Goal: Use online tool/utility: Utilize a website feature to perform a specific function

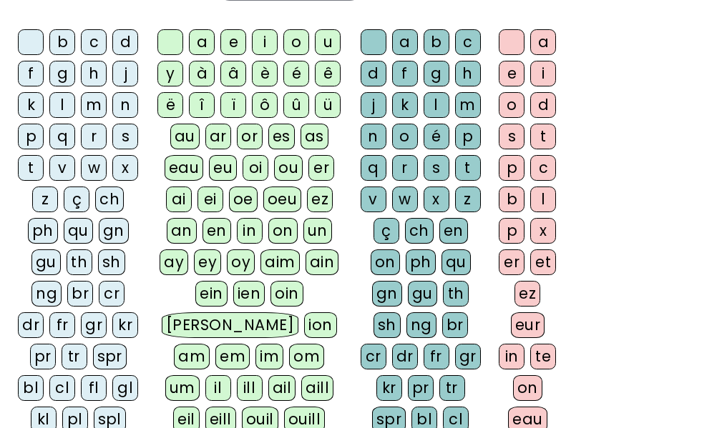
scroll to position [272, 0]
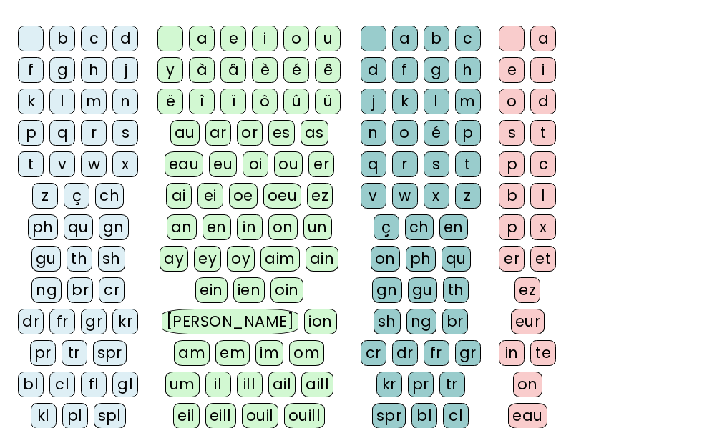
click at [64, 319] on div "fr" at bounding box center [62, 322] width 26 height 26
click at [266, 69] on div "è" at bounding box center [265, 70] width 26 height 26
click at [401, 164] on div "r" at bounding box center [405, 165] width 26 height 26
click at [514, 62] on div "e" at bounding box center [512, 70] width 26 height 26
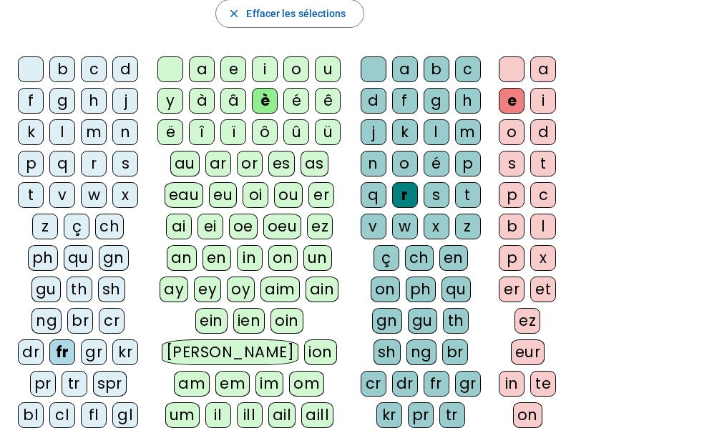
scroll to position [242, 0]
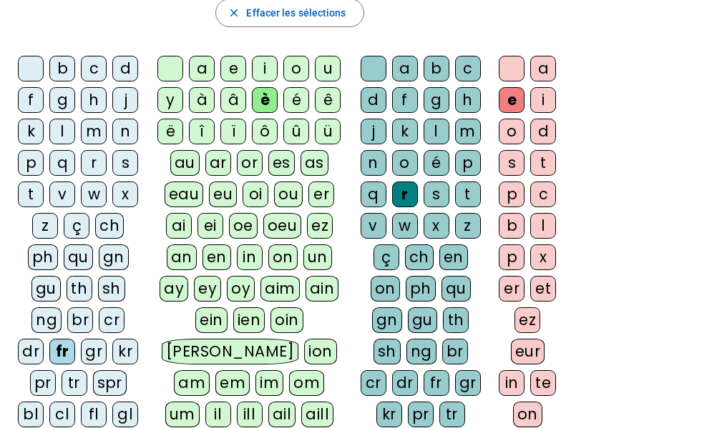
click at [25, 158] on div "p" at bounding box center [31, 163] width 26 height 26
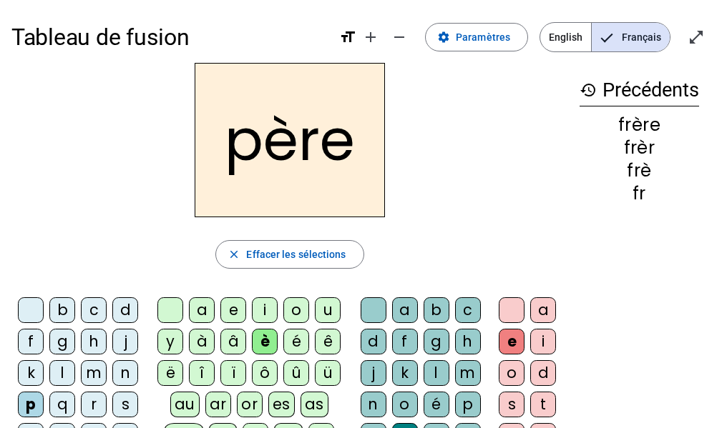
drag, startPoint x: 240, startPoint y: 148, endPoint x: 169, endPoint y: 154, distance: 71.8
click at [169, 154] on div "père" at bounding box center [289, 140] width 556 height 154
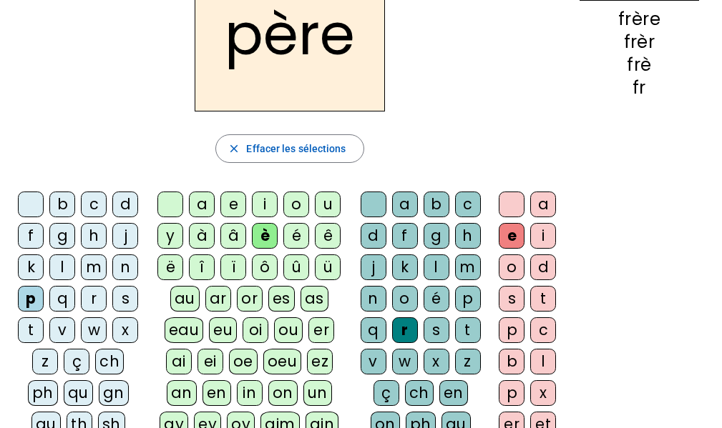
scroll to position [108, 0]
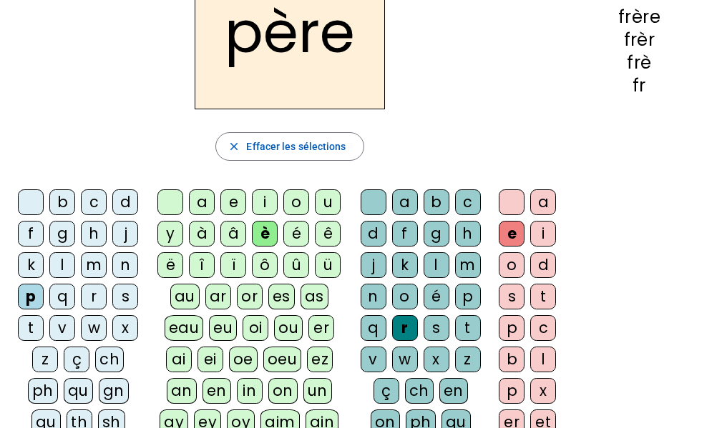
click at [93, 265] on div "m" at bounding box center [94, 265] width 26 height 26
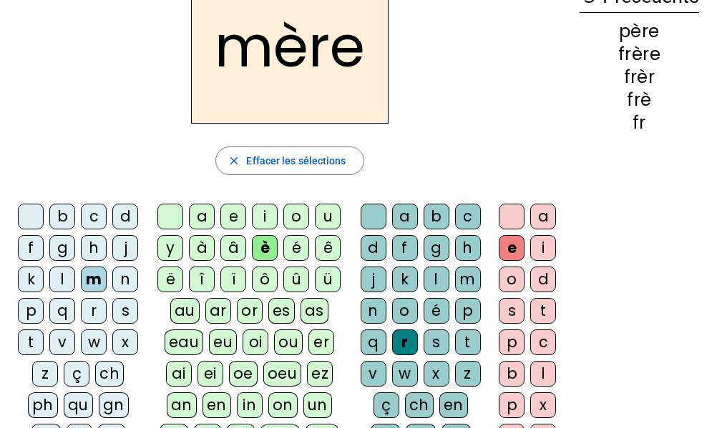
scroll to position [92, 0]
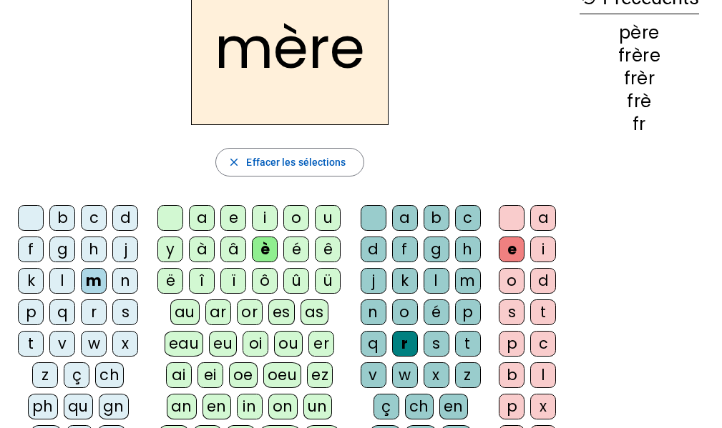
click at [69, 252] on div "g" at bounding box center [62, 250] width 26 height 26
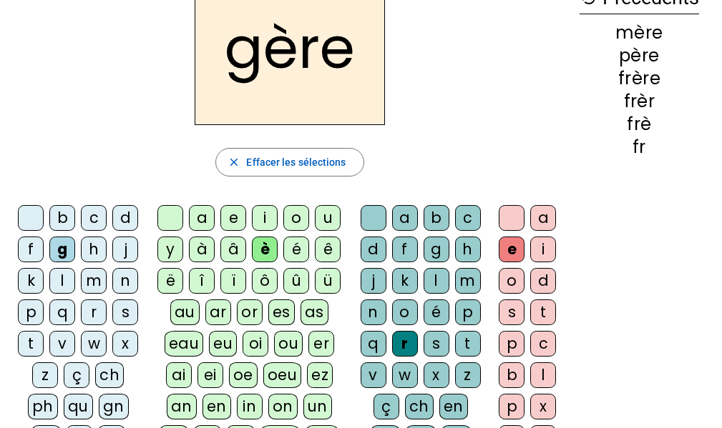
click at [202, 211] on div "a" at bounding box center [202, 218] width 26 height 26
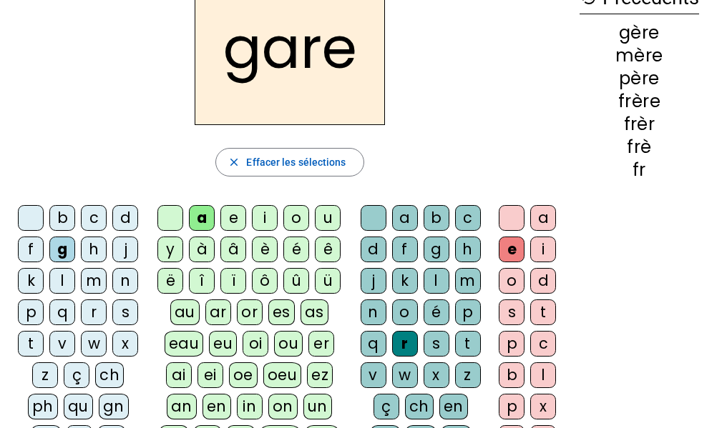
click at [433, 250] on div "g" at bounding box center [436, 250] width 26 height 26
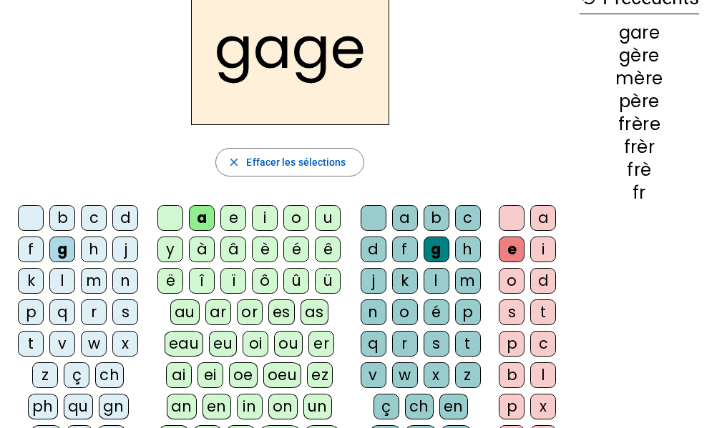
click at [125, 309] on div "s" at bounding box center [125, 313] width 26 height 26
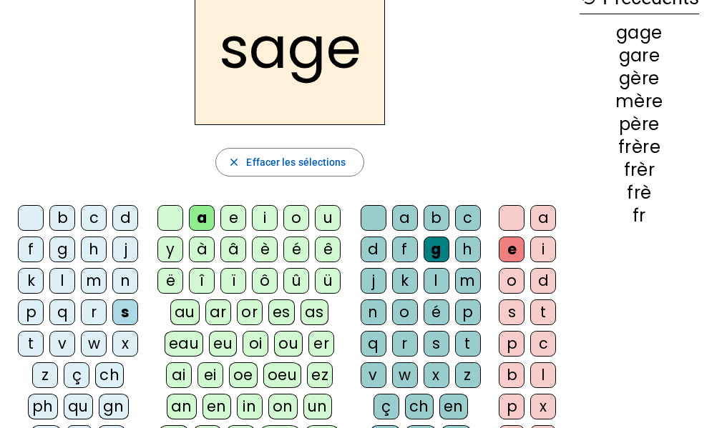
click at [24, 315] on div "p" at bounding box center [31, 313] width 26 height 26
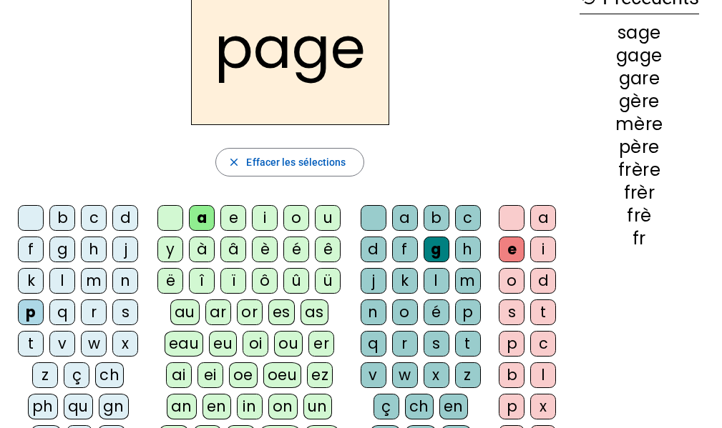
click at [262, 215] on div "i" at bounding box center [265, 218] width 26 height 26
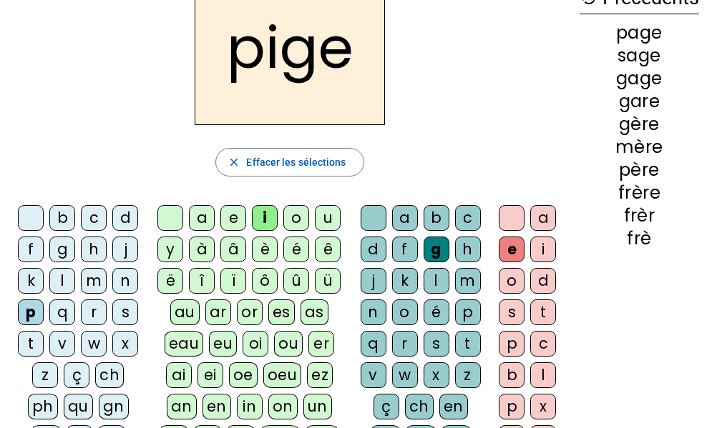
click at [26, 250] on div "f" at bounding box center [31, 250] width 26 height 26
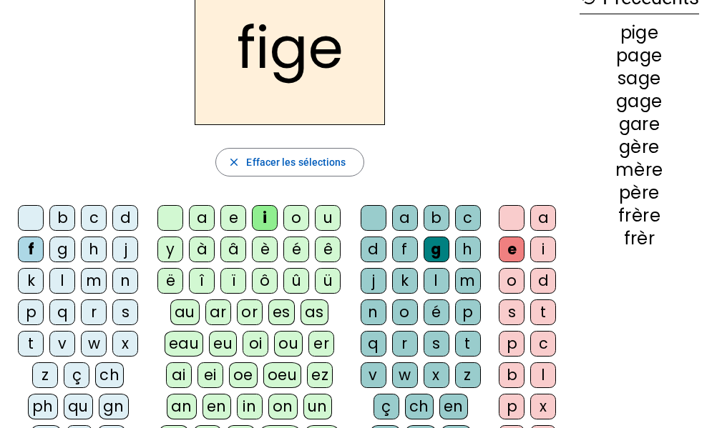
click at [436, 370] on div "x" at bounding box center [436, 376] width 26 height 26
